Goal: Communication & Community: Share content

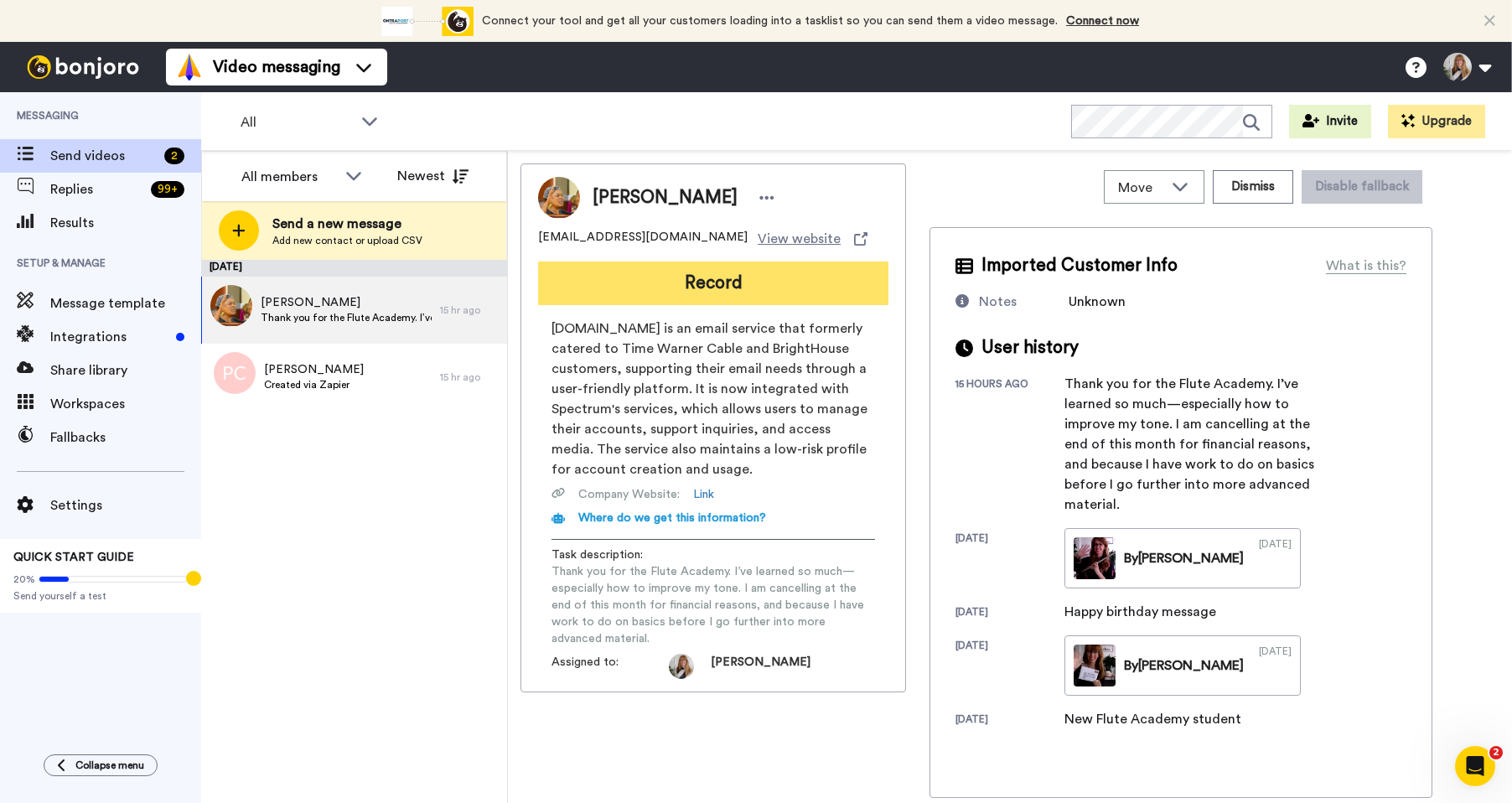
click at [717, 290] on button "Record" at bounding box center [713, 283] width 351 height 44
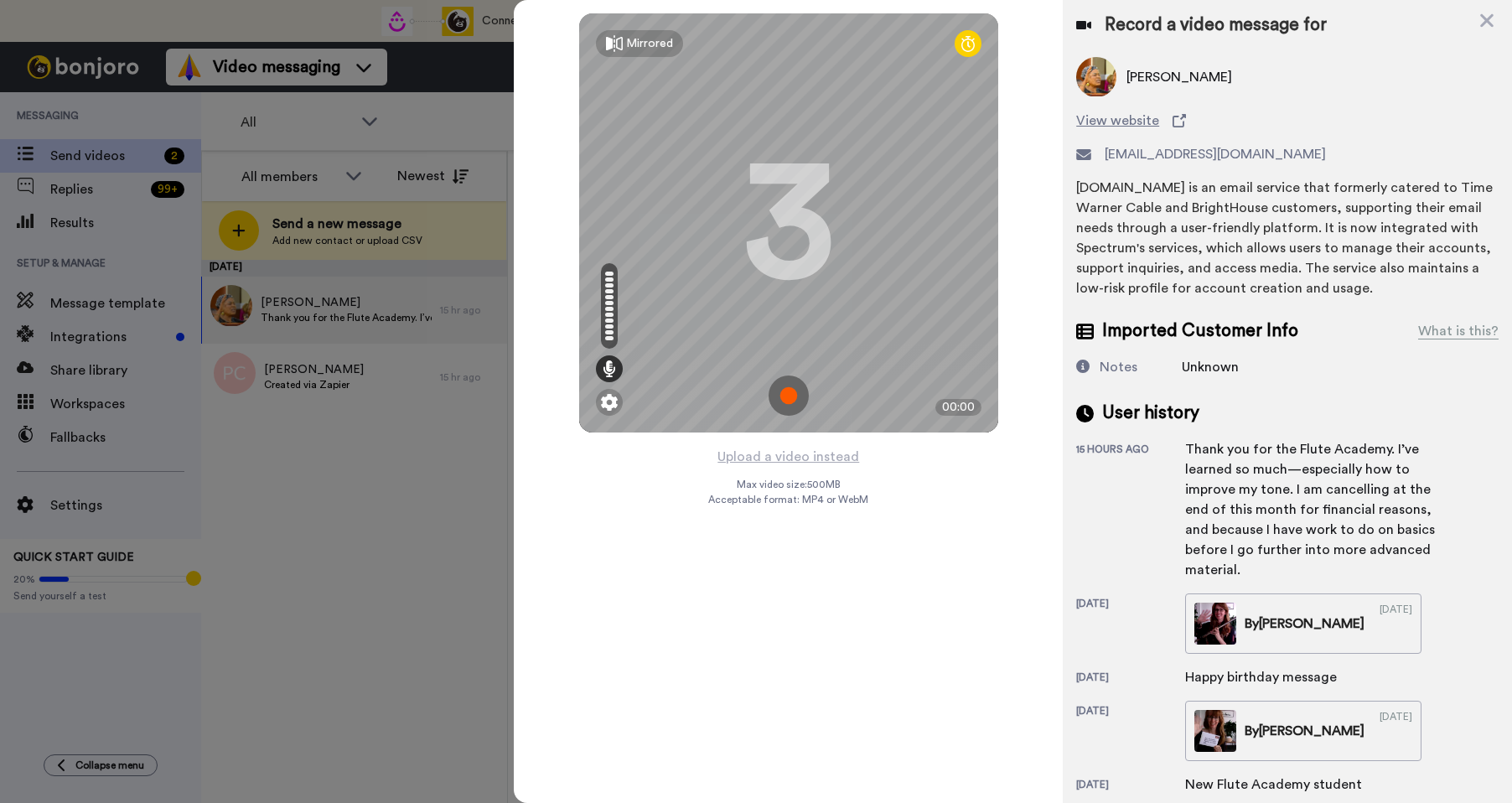
click at [802, 401] on img at bounding box center [788, 395] width 40 height 40
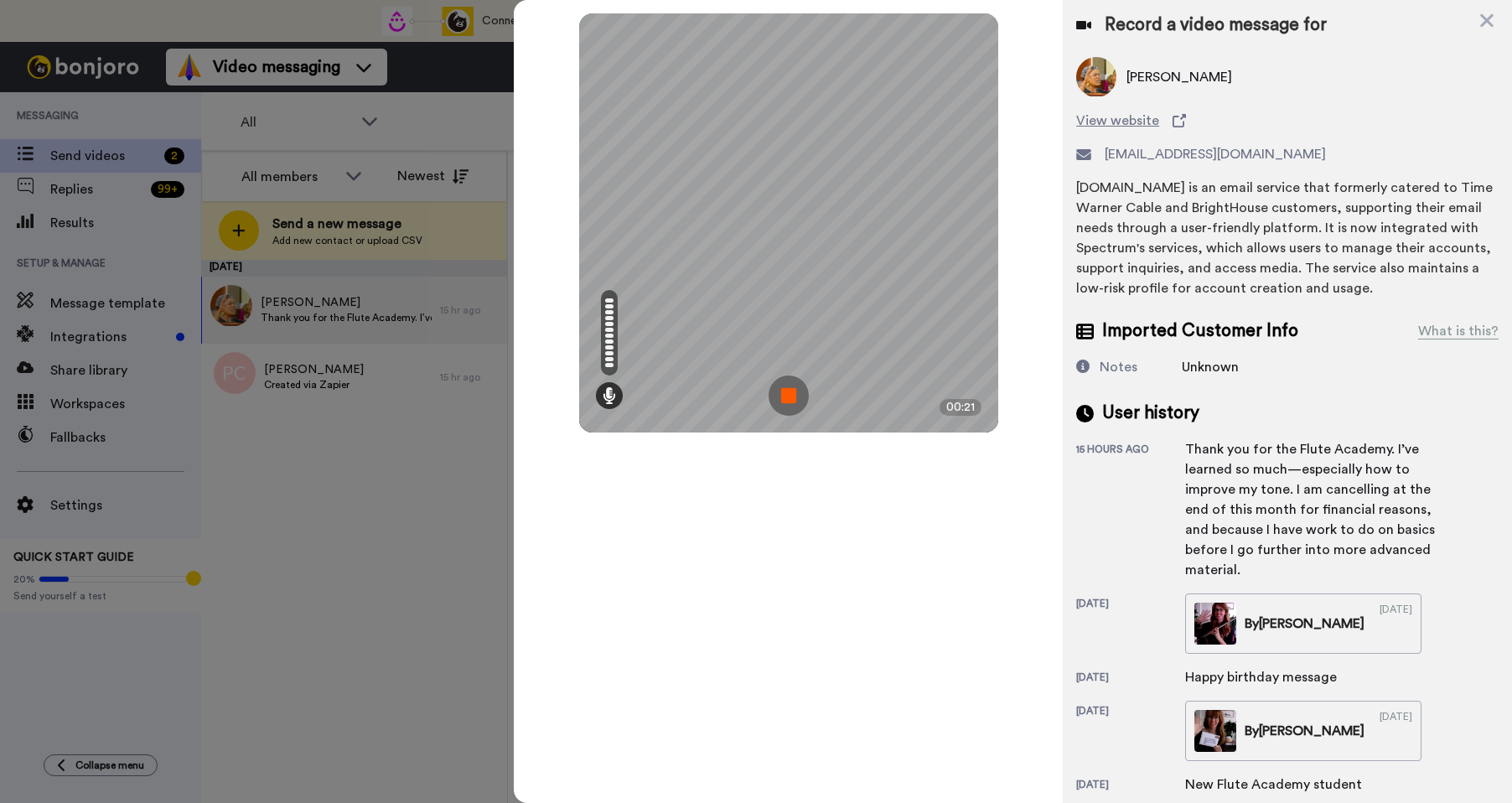
click at [802, 401] on img at bounding box center [788, 395] width 40 height 40
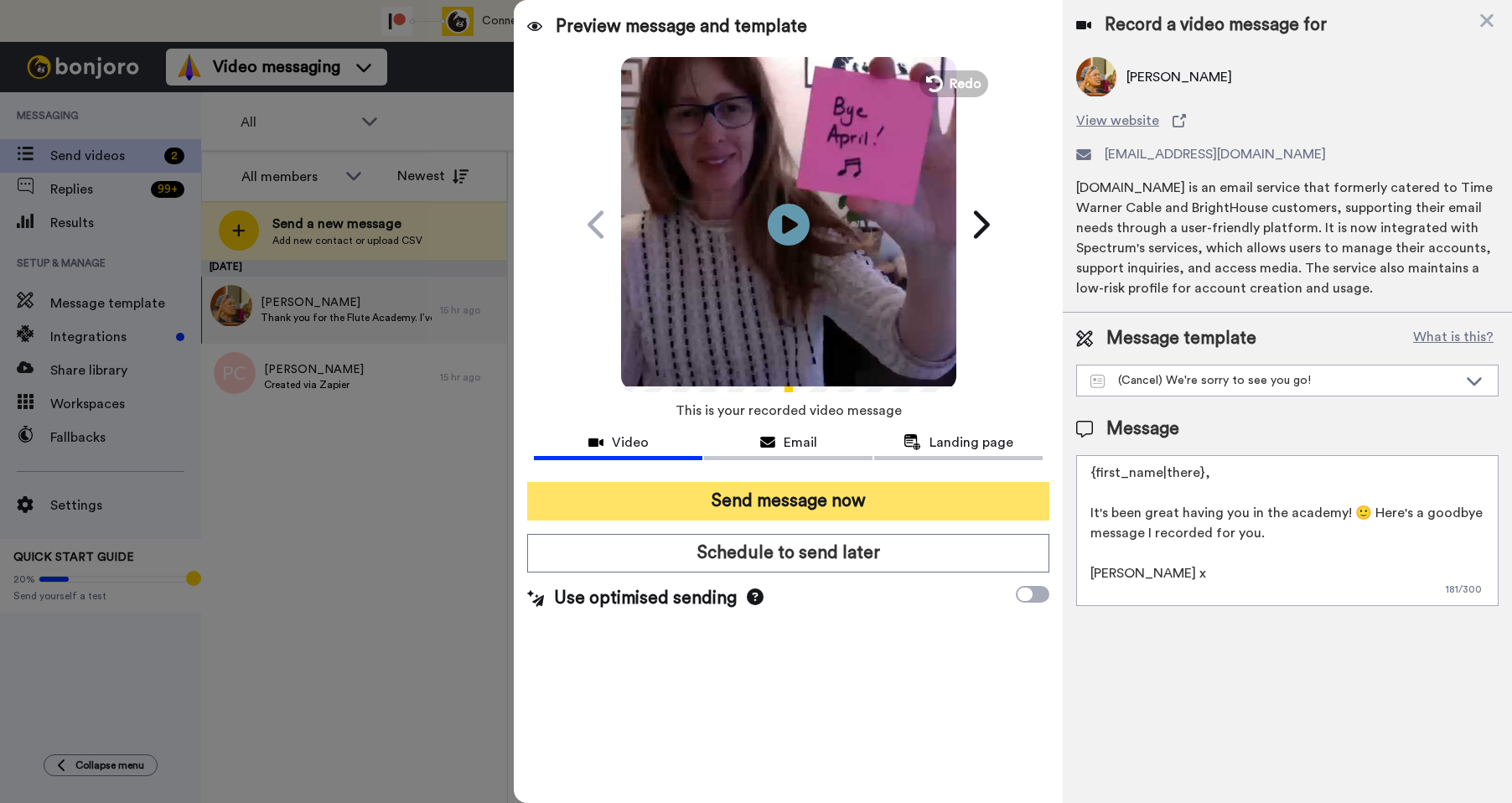
click at [846, 501] on button "Send message now" at bounding box center [788, 502] width 522 height 39
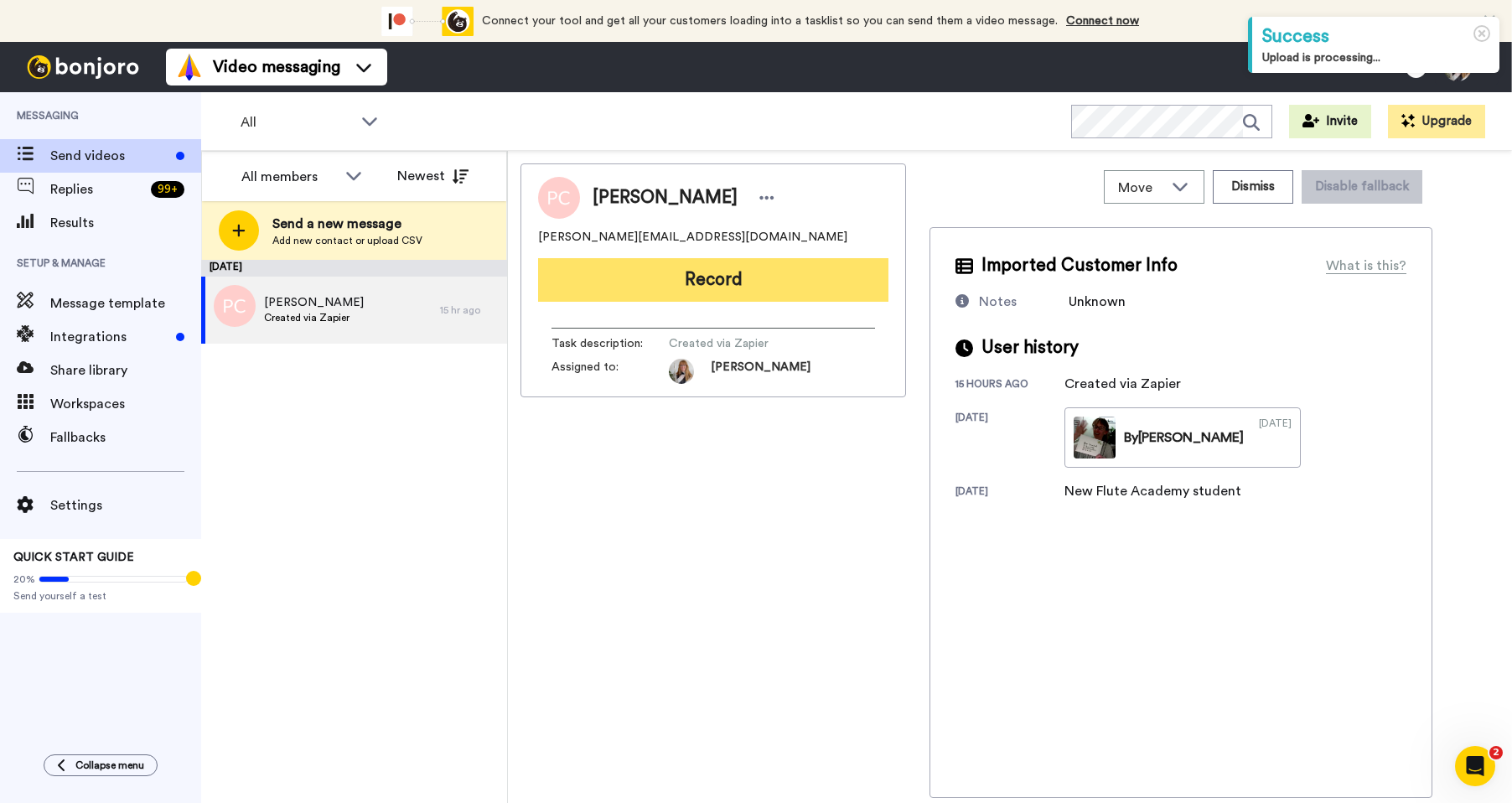
click at [690, 289] on button "Record" at bounding box center [713, 280] width 351 height 44
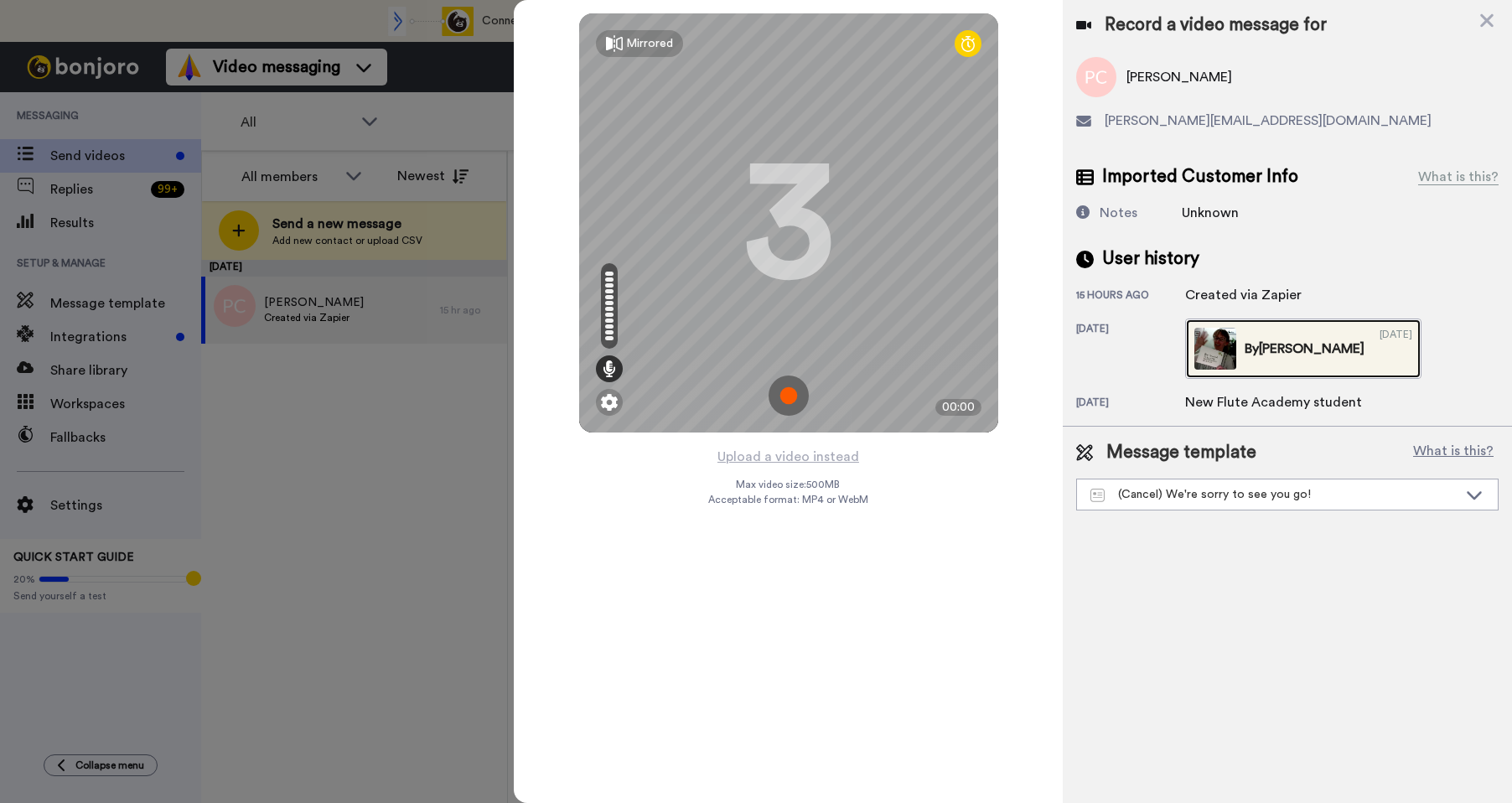
click at [1219, 338] on img at bounding box center [1215, 348] width 42 height 42
click at [798, 402] on img at bounding box center [788, 395] width 40 height 40
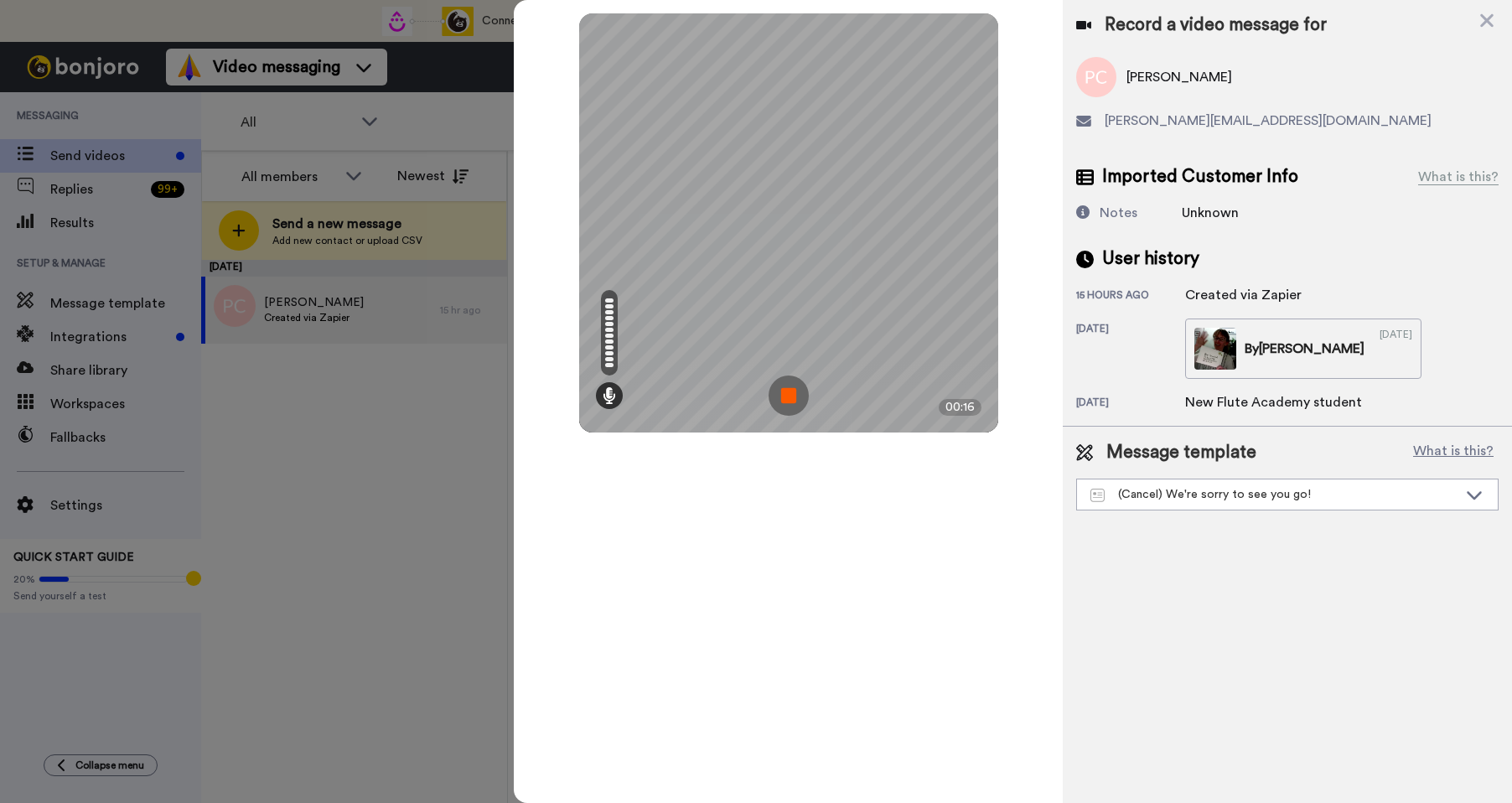
click at [798, 402] on img at bounding box center [788, 395] width 40 height 40
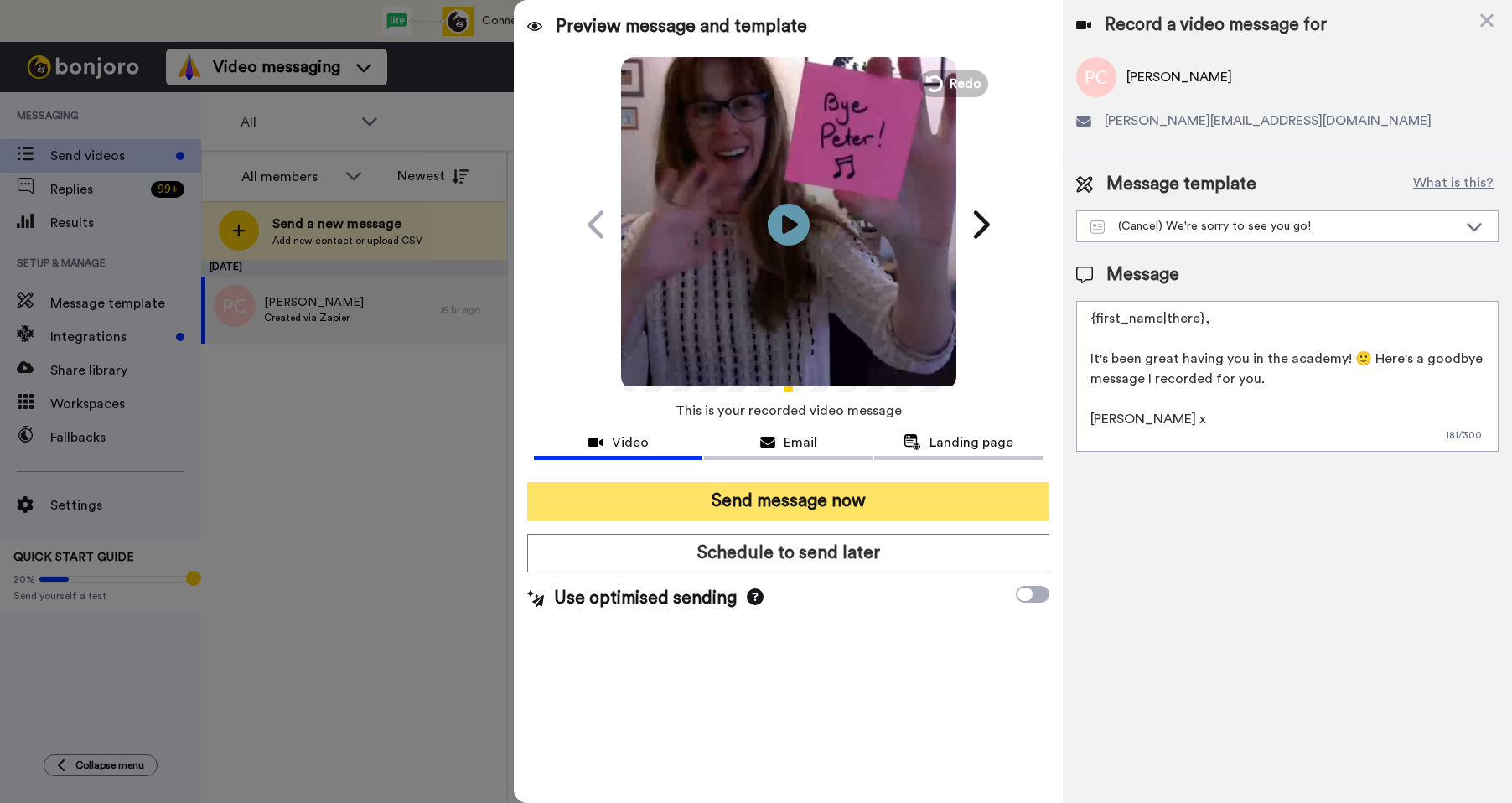
click at [790, 504] on button "Send message now" at bounding box center [788, 502] width 522 height 39
